Goal: Communication & Community: Answer question/provide support

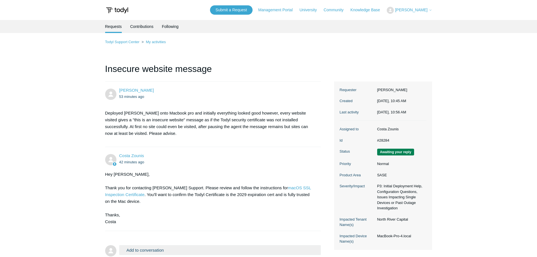
scroll to position [28, 0]
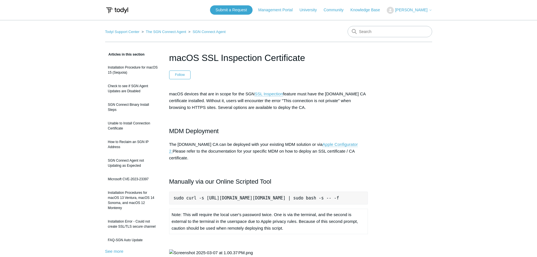
scroll to position [56, 0]
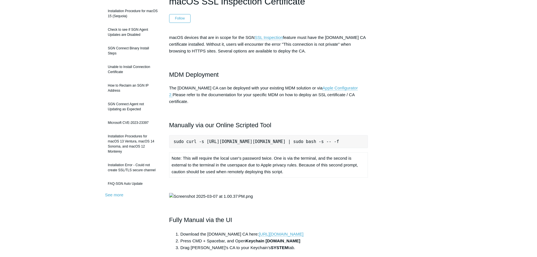
click at [312, 140] on pre "sudo curl -s https://download.todyl.com/misc/macOS-install-CA.sh | sudo bash -s…" at bounding box center [268, 141] width 199 height 13
click at [312, 136] on pre "sudo curl -s https://download.todyl.com/misc/macOS-install-CA.sh | sudo bash -s…" at bounding box center [268, 141] width 199 height 13
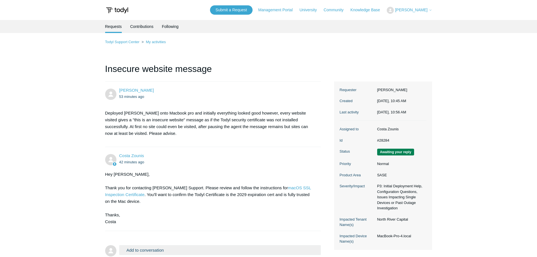
scroll to position [28, 0]
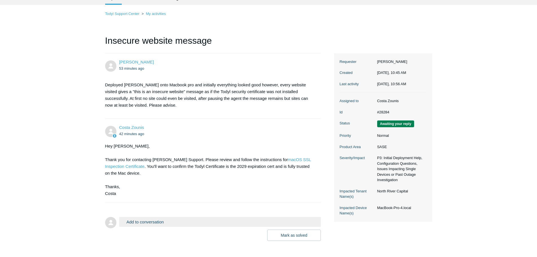
click at [180, 221] on button "Add to conversation" at bounding box center [220, 222] width 202 height 10
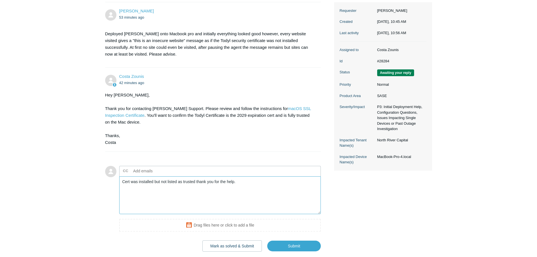
scroll to position [113, 0]
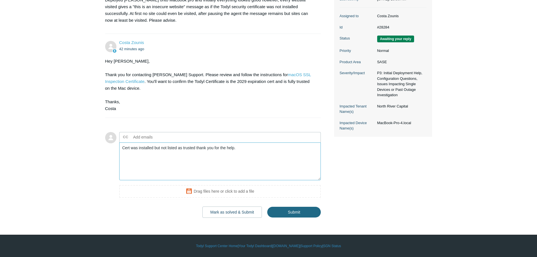
type textarea "Cert was installed but not listed as trusted thank you for the help."
click at [279, 210] on input "Submit" at bounding box center [294, 212] width 54 height 11
